Goal: Task Accomplishment & Management: Use online tool/utility

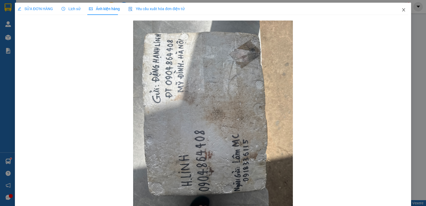
click at [402, 10] on span "Close" at bounding box center [403, 10] width 15 height 15
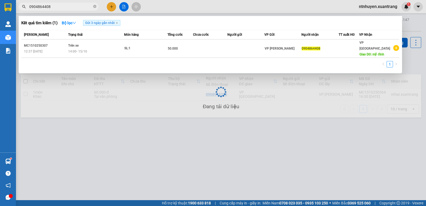
click at [73, 8] on input "0904864408" at bounding box center [60, 7] width 63 height 6
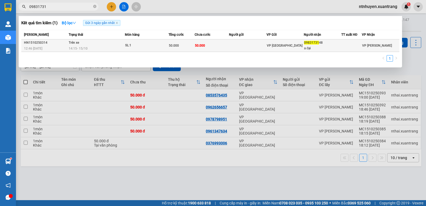
type input "09831731"
click at [120, 42] on td "Trên xe 14:15 [DATE]" at bounding box center [95, 45] width 57 height 13
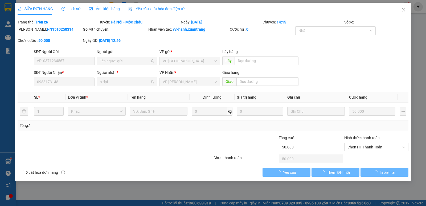
type input "0983173148"
type input "a đại"
type input "50.000"
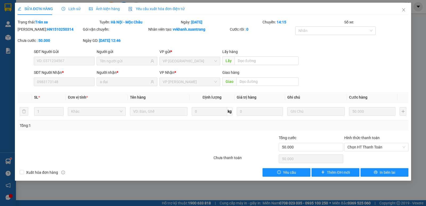
click at [71, 8] on span "Lịch sử" at bounding box center [70, 9] width 19 height 4
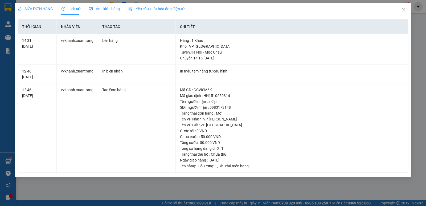
click at [99, 9] on span "Ảnh kiện hàng" at bounding box center [104, 9] width 31 height 4
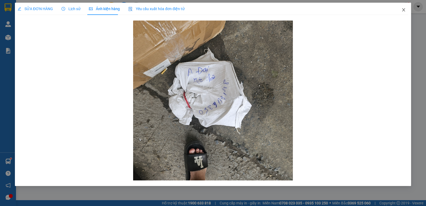
click at [402, 9] on icon "close" at bounding box center [403, 10] width 4 height 4
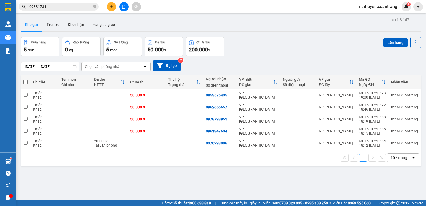
click at [51, 7] on input "09831731" at bounding box center [60, 7] width 63 height 6
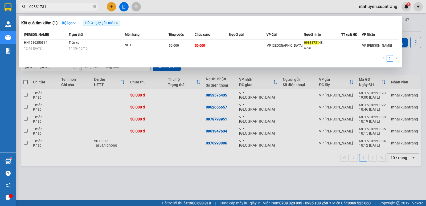
click at [51, 7] on input "09831731" at bounding box center [60, 7] width 63 height 6
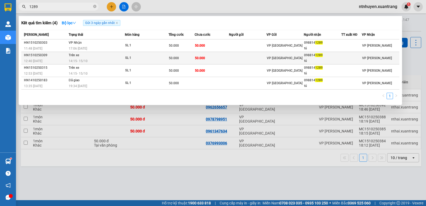
type input "1289"
click at [110, 60] on div "14:15 [DATE]" at bounding box center [97, 61] width 56 height 6
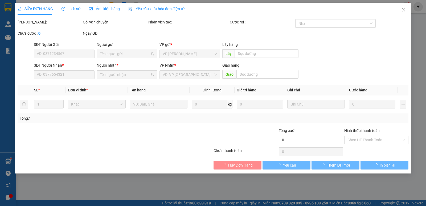
type input "0988141289"
type input "tú"
type input "50.000"
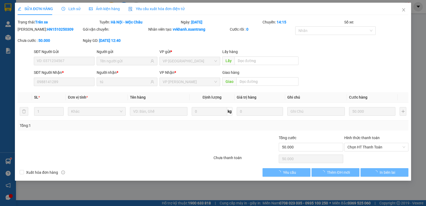
click at [113, 9] on span "Ảnh kiện hàng" at bounding box center [104, 9] width 31 height 4
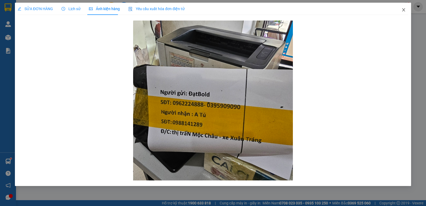
click at [401, 10] on icon "close" at bounding box center [403, 10] width 4 height 4
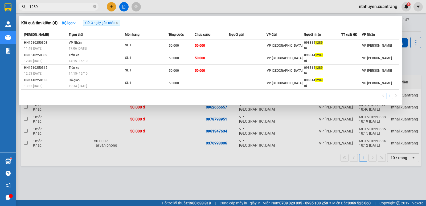
click at [77, 10] on span "1289" at bounding box center [59, 7] width 80 height 8
